Goal: Complete application form: Complete application form

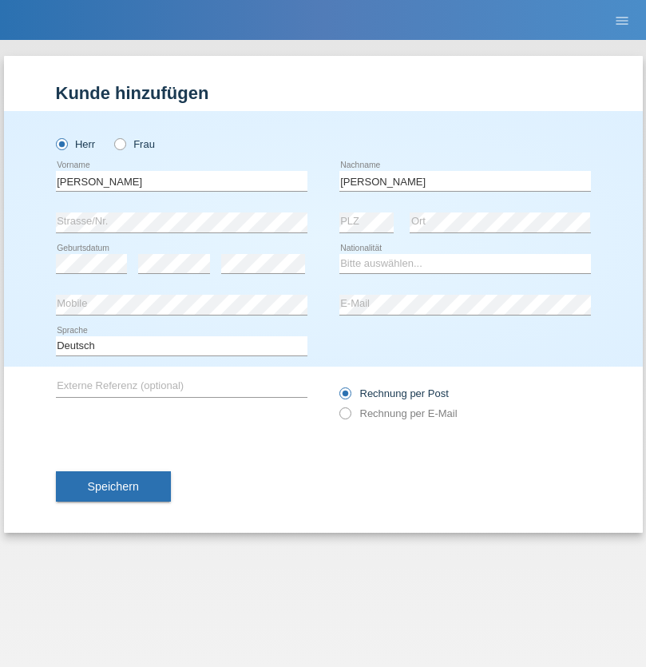
type input "[PERSON_NAME]"
select select "PT"
select select "C"
select select "15"
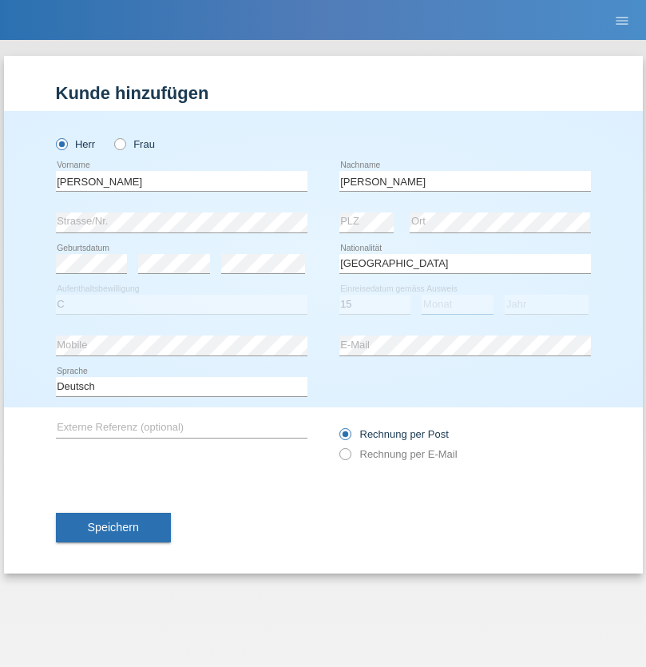
select select "07"
select select "1985"
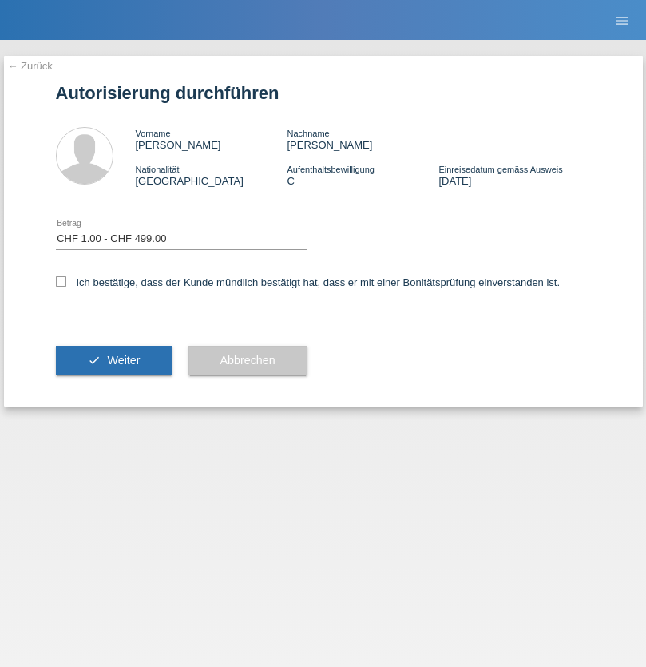
select select "1"
checkbox input "true"
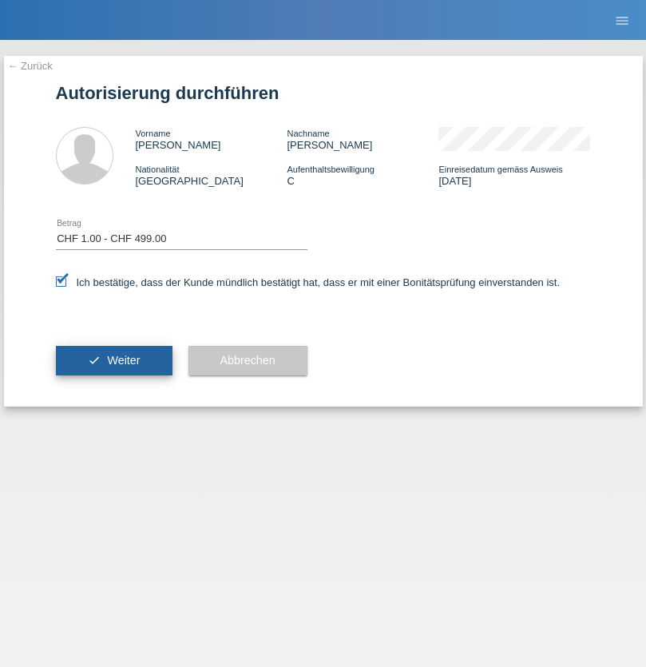
click at [113, 360] on span "Weiter" at bounding box center [123, 360] width 33 height 13
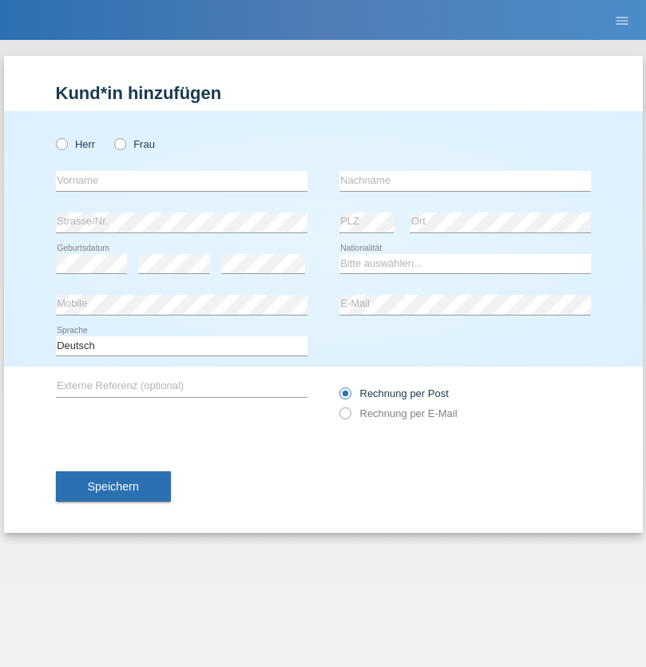
radio input "true"
click at [181, 180] on input "text" at bounding box center [181, 181] width 251 height 20
type input "Junior"
click at [465, 180] on input "text" at bounding box center [464, 181] width 251 height 20
type input "Arribas"
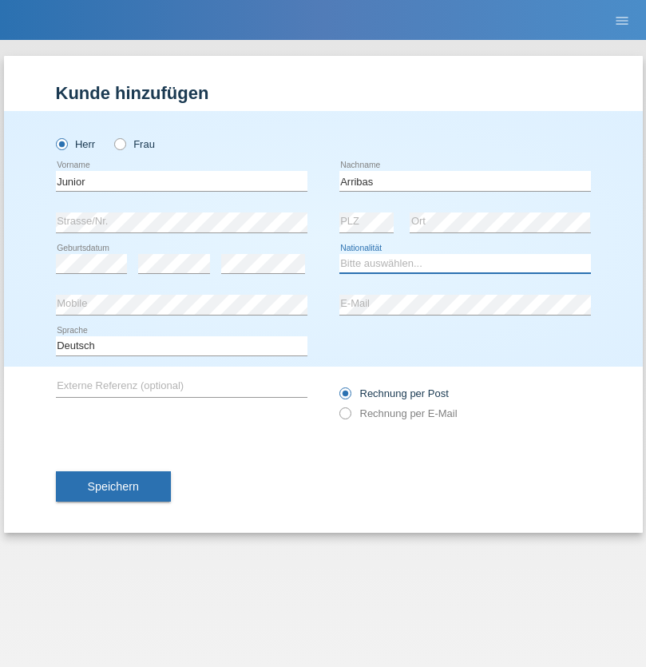
select select "CH"
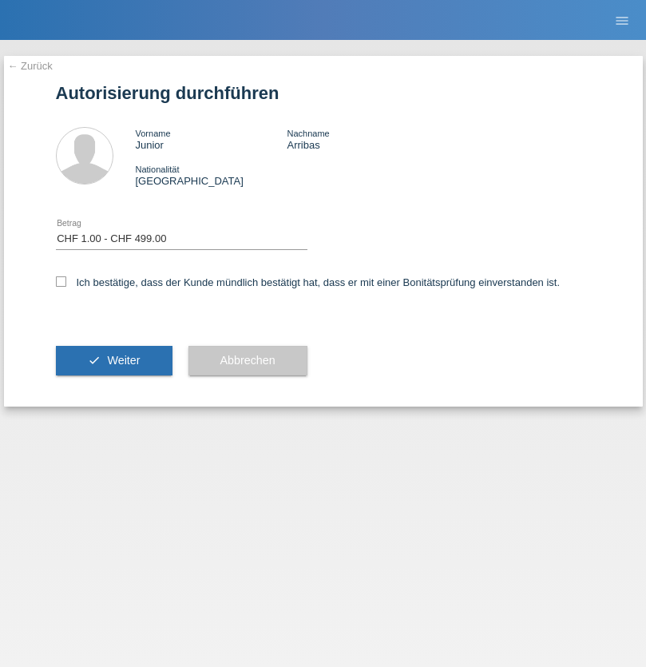
select select "1"
checkbox input "true"
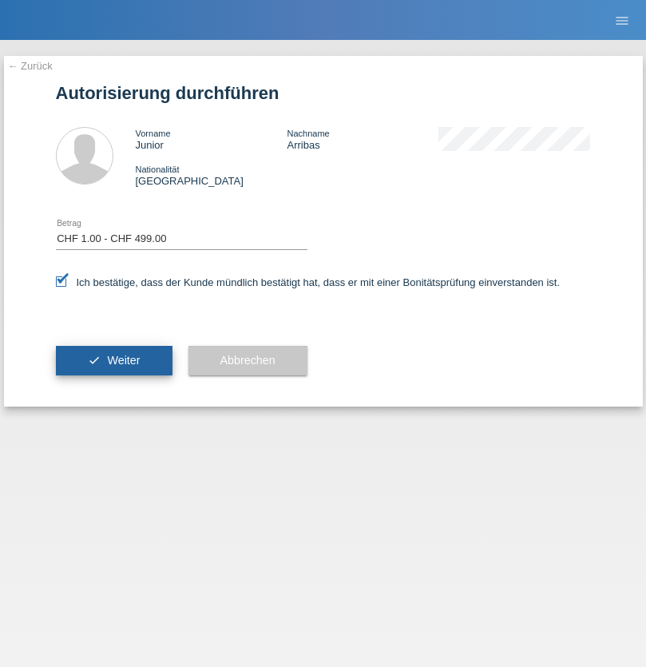
click at [113, 360] on span "Weiter" at bounding box center [123, 360] width 33 height 13
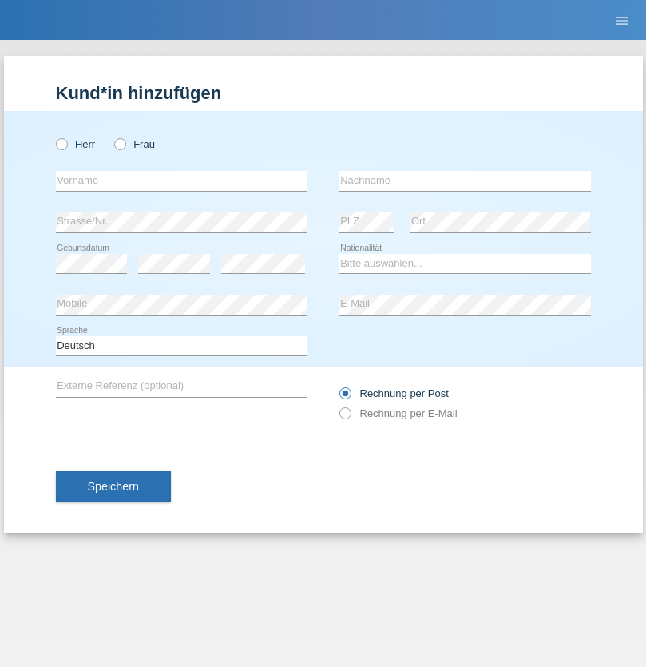
radio input "true"
click at [181, 180] on input "text" at bounding box center [181, 181] width 251 height 20
type input "Marcel"
click at [465, 180] on input "text" at bounding box center [464, 181] width 251 height 20
type input "Kostic"
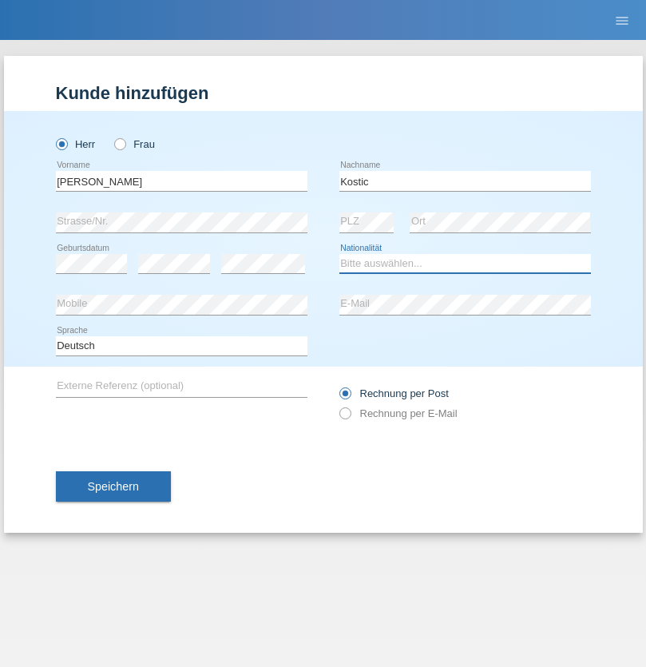
select select "AT"
select select "C"
select select "01"
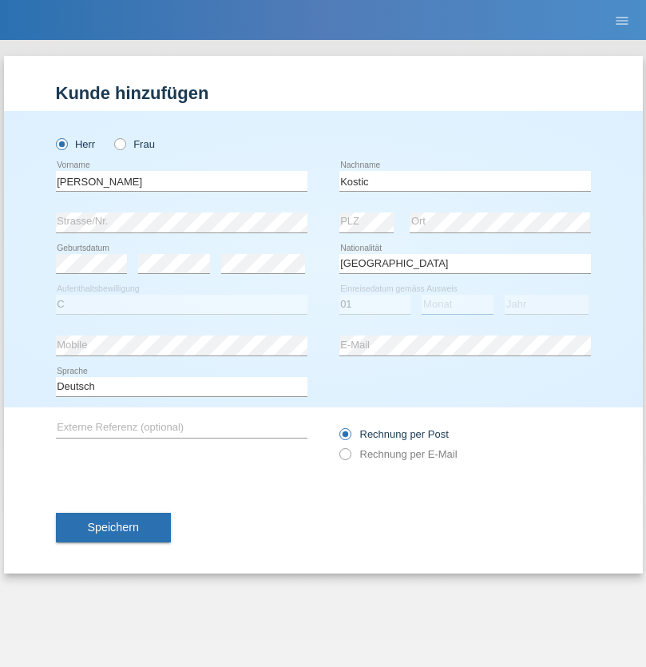
select select "05"
select select "2021"
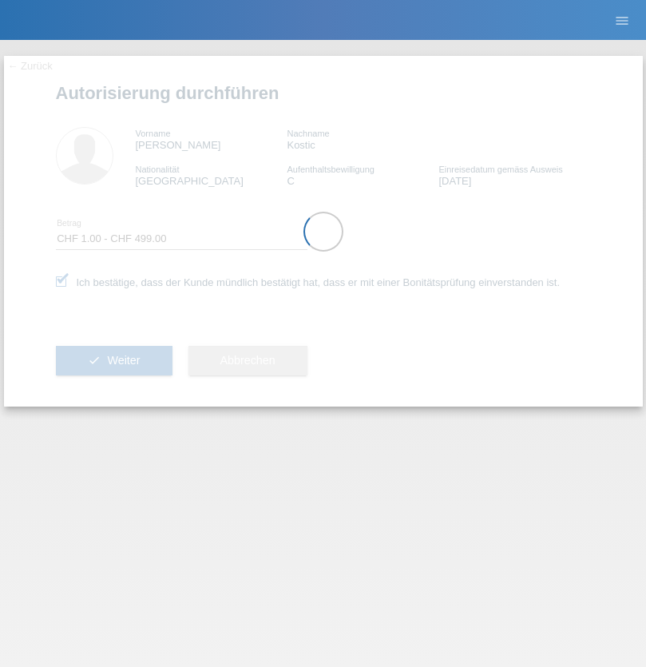
select select "1"
